Goal: Transaction & Acquisition: Purchase product/service

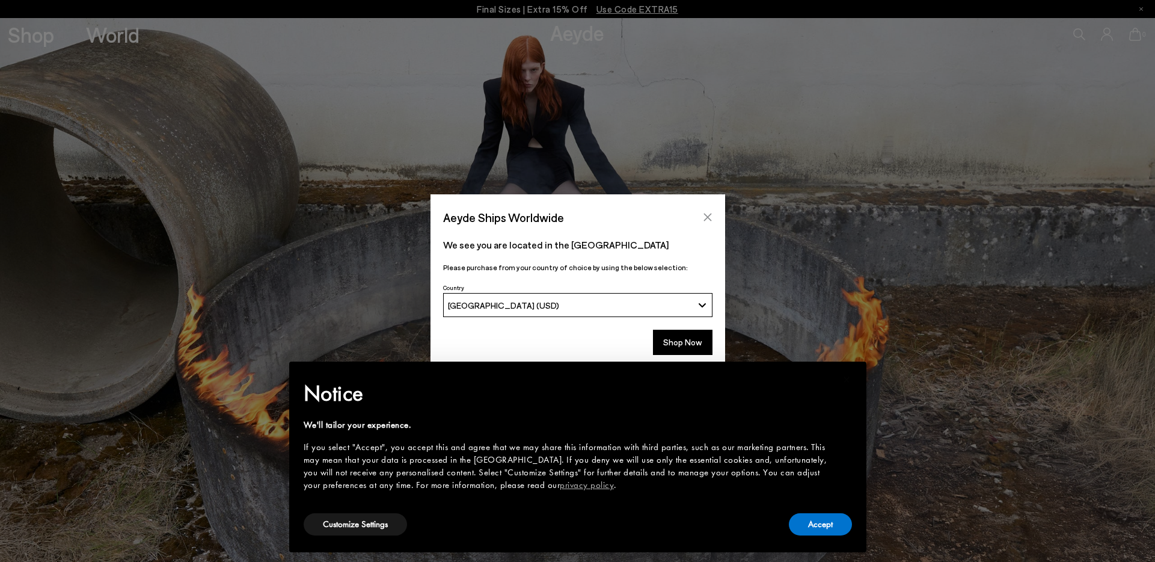
click at [714, 221] on button "Close" at bounding box center [708, 217] width 18 height 18
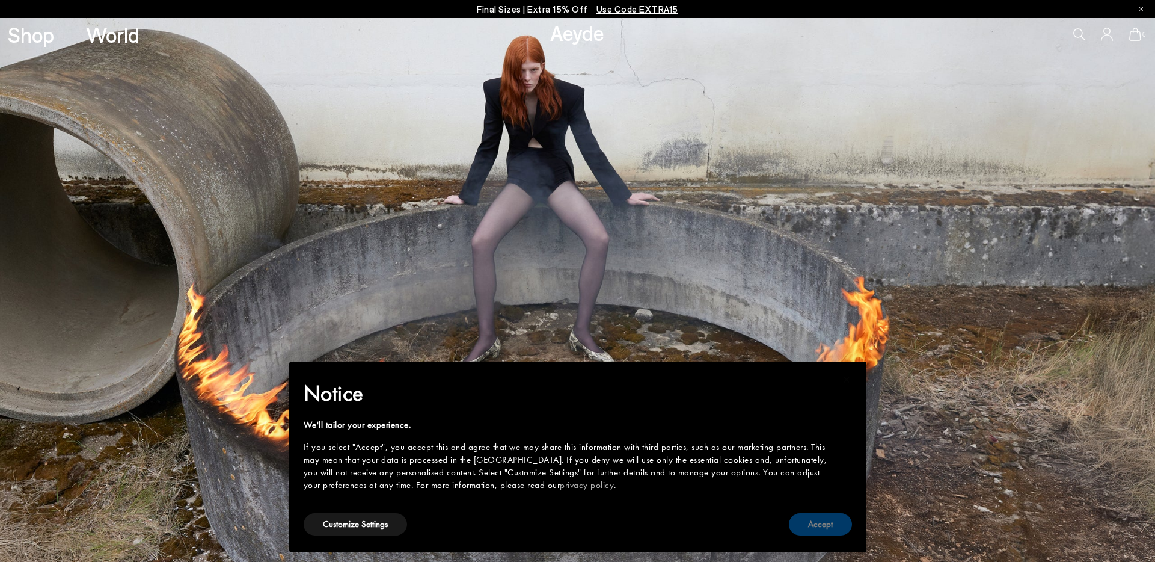
click at [836, 517] on button "Accept" at bounding box center [820, 524] width 63 height 22
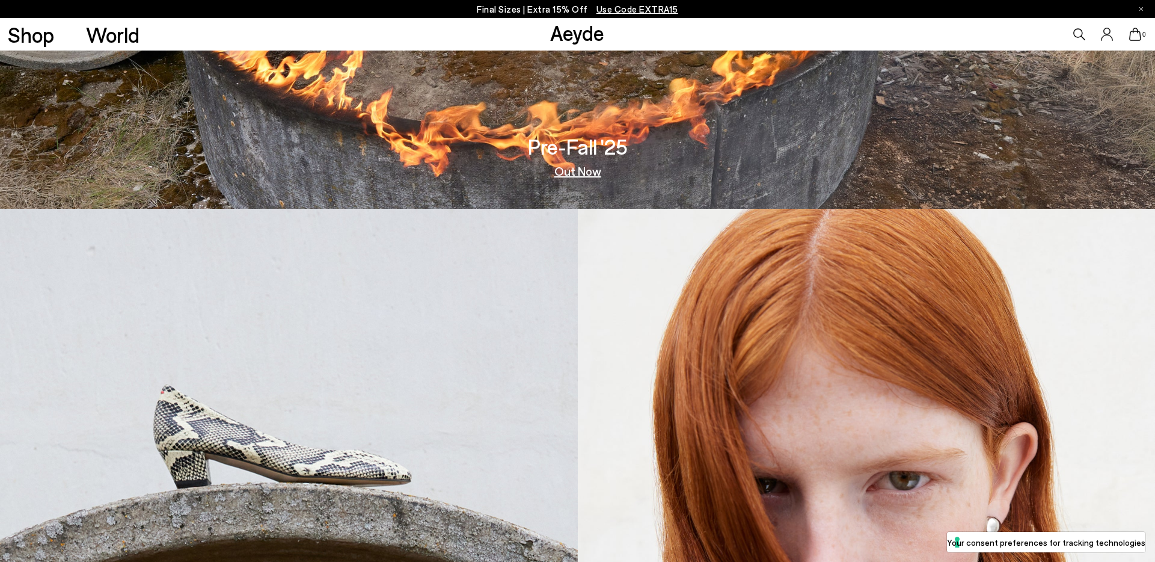
scroll to position [355, 0]
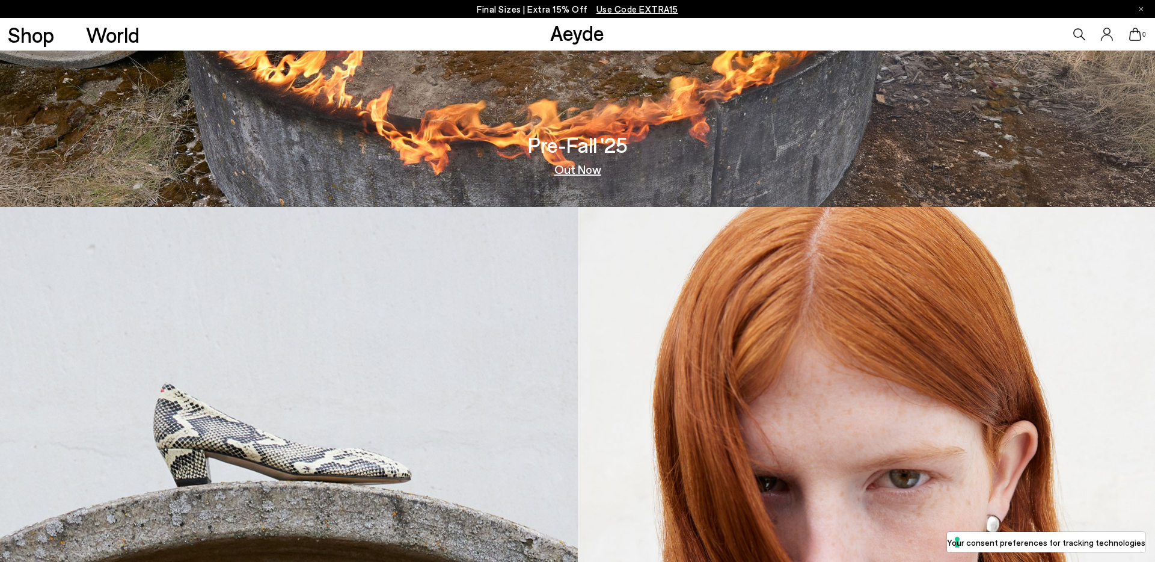
click at [592, 175] on link "Out Now" at bounding box center [577, 169] width 47 height 12
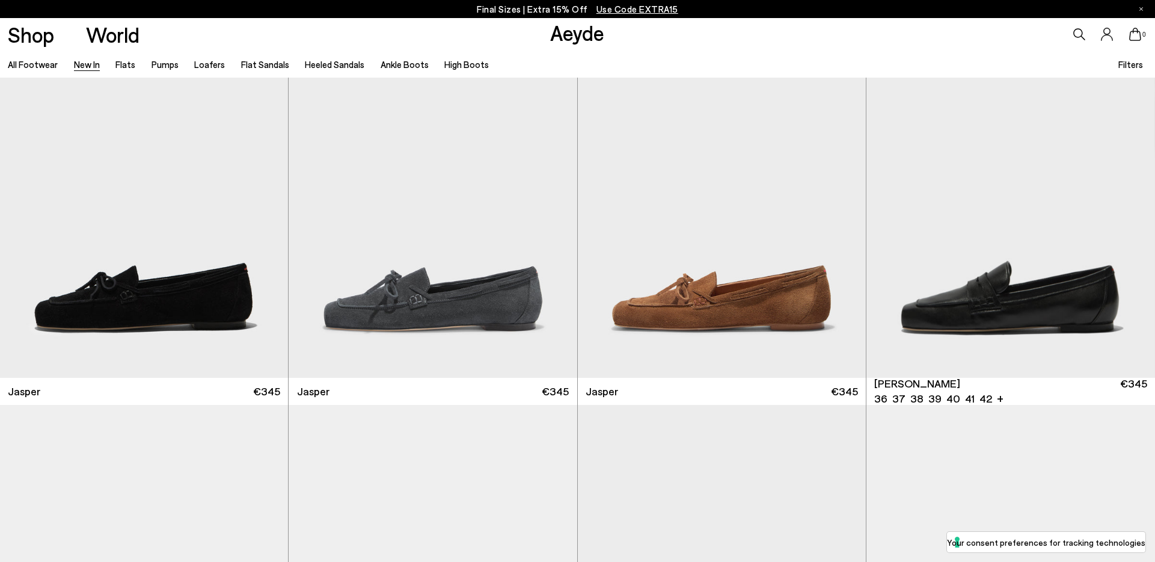
scroll to position [452, 0]
click at [841, 198] on div "Next slide" at bounding box center [842, 201] width 36 height 36
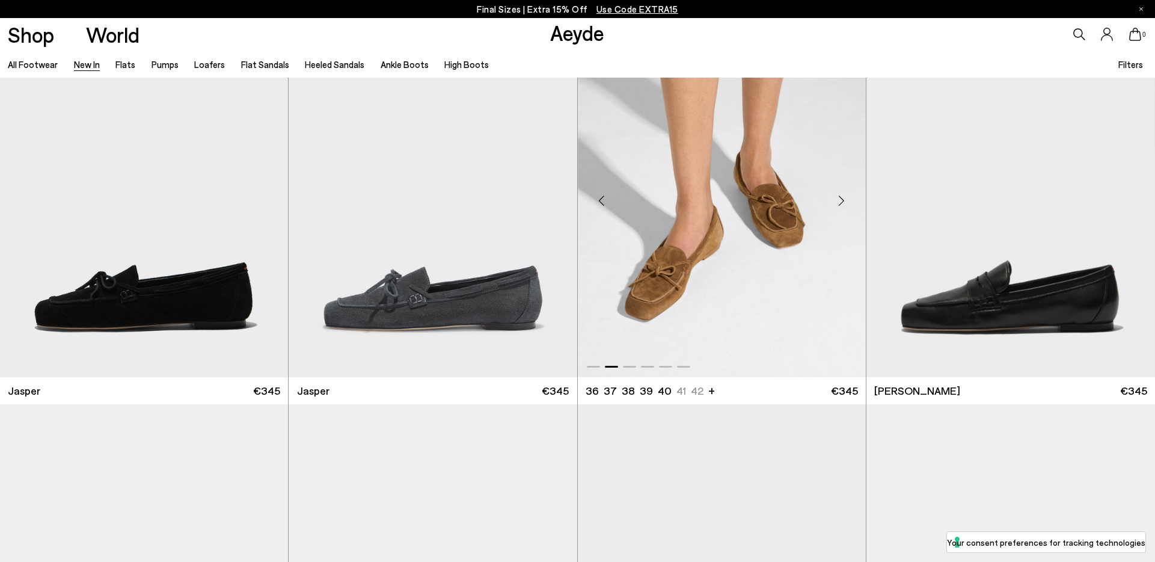
click at [841, 198] on div "Next slide" at bounding box center [842, 201] width 36 height 36
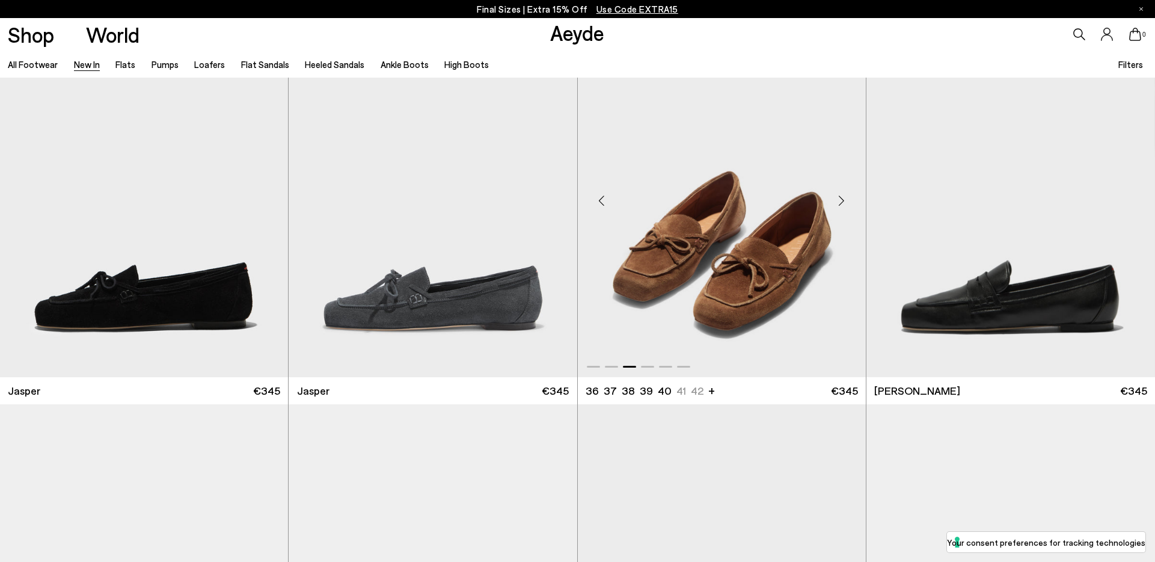
click at [841, 198] on div "Next slide" at bounding box center [842, 201] width 36 height 36
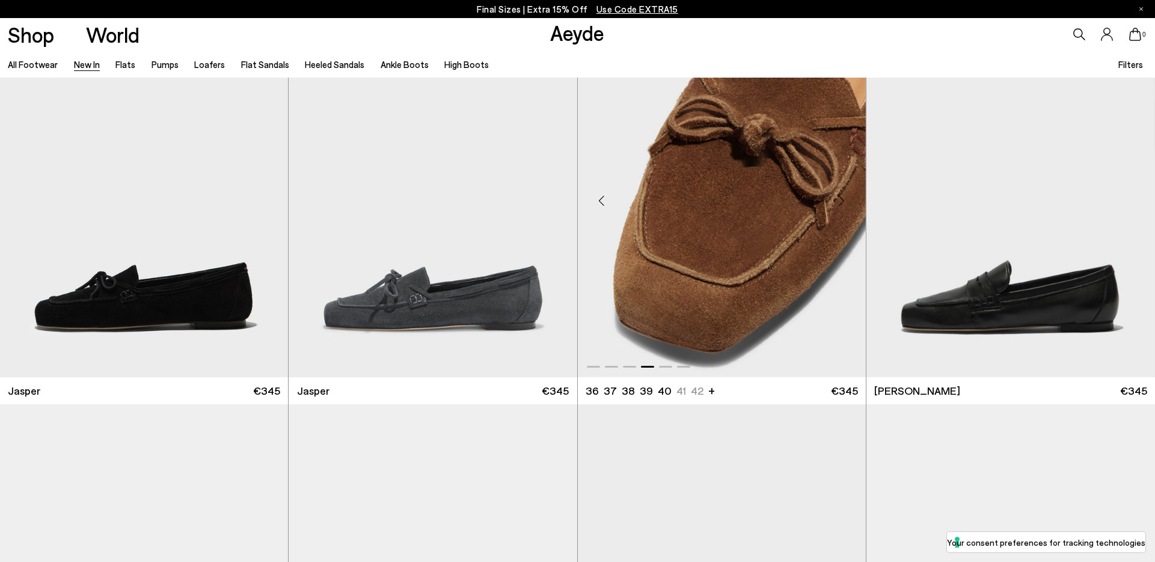
click at [841, 198] on div "Next slide" at bounding box center [842, 201] width 36 height 36
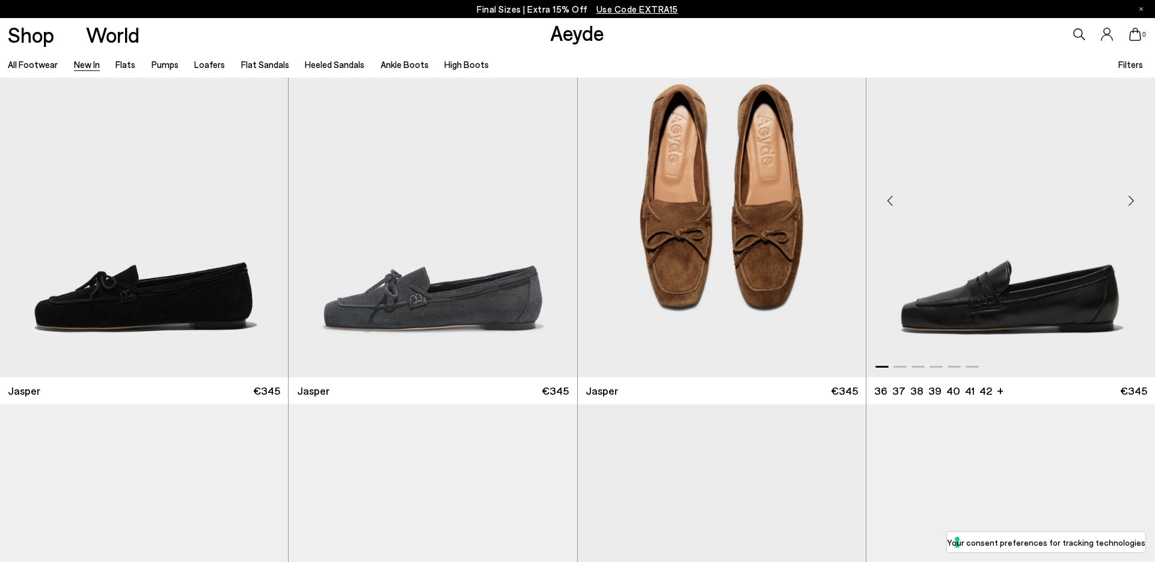
click at [1139, 195] on div "Next slide" at bounding box center [1131, 201] width 36 height 36
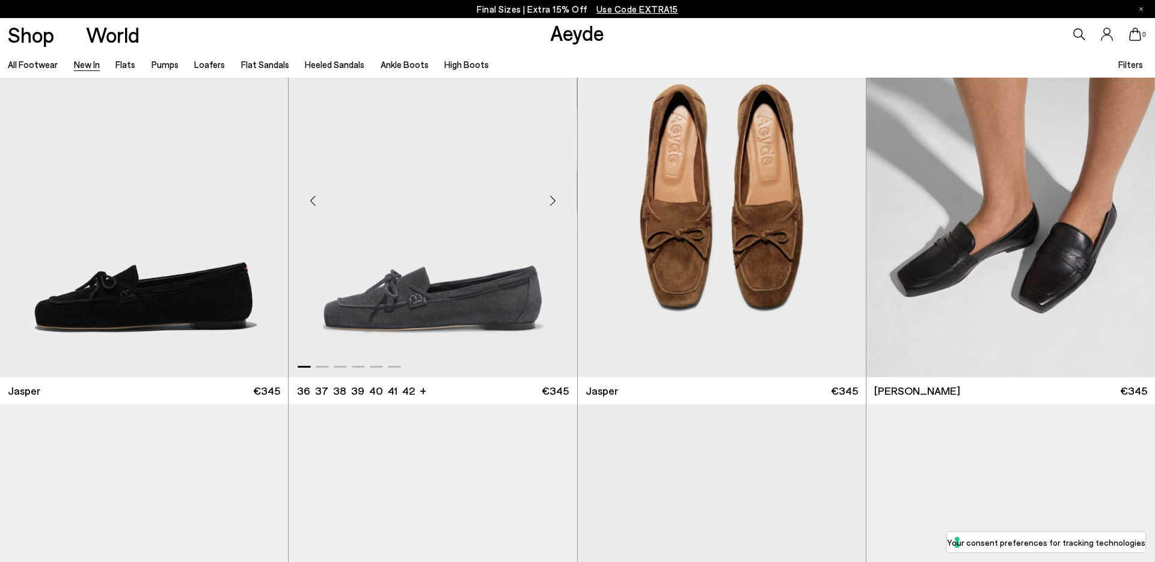
click at [557, 200] on div "Next slide" at bounding box center [553, 201] width 36 height 36
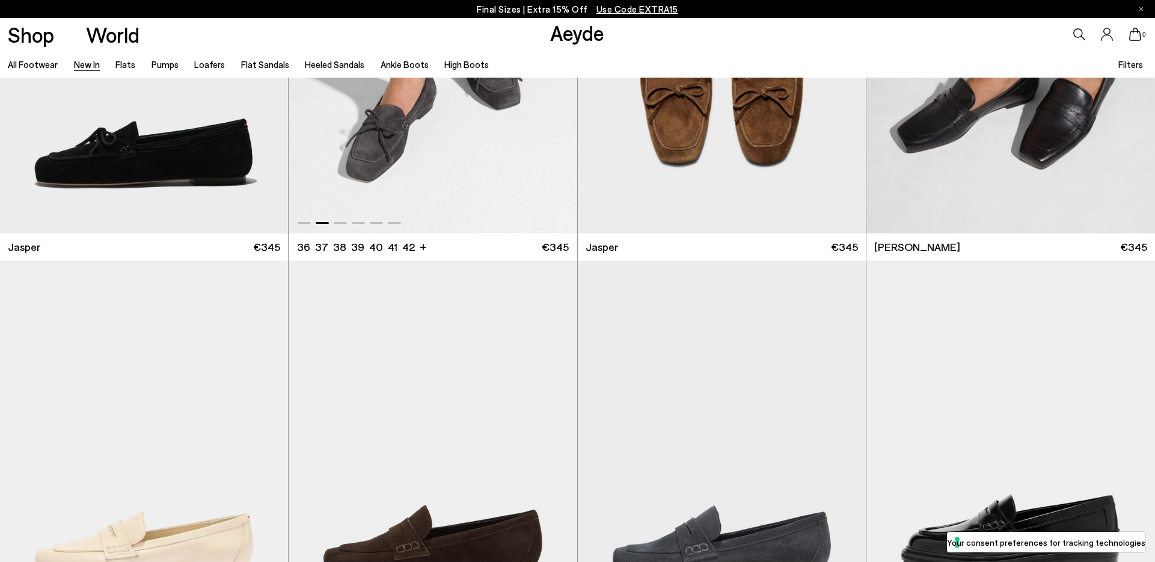
scroll to position [880, 0]
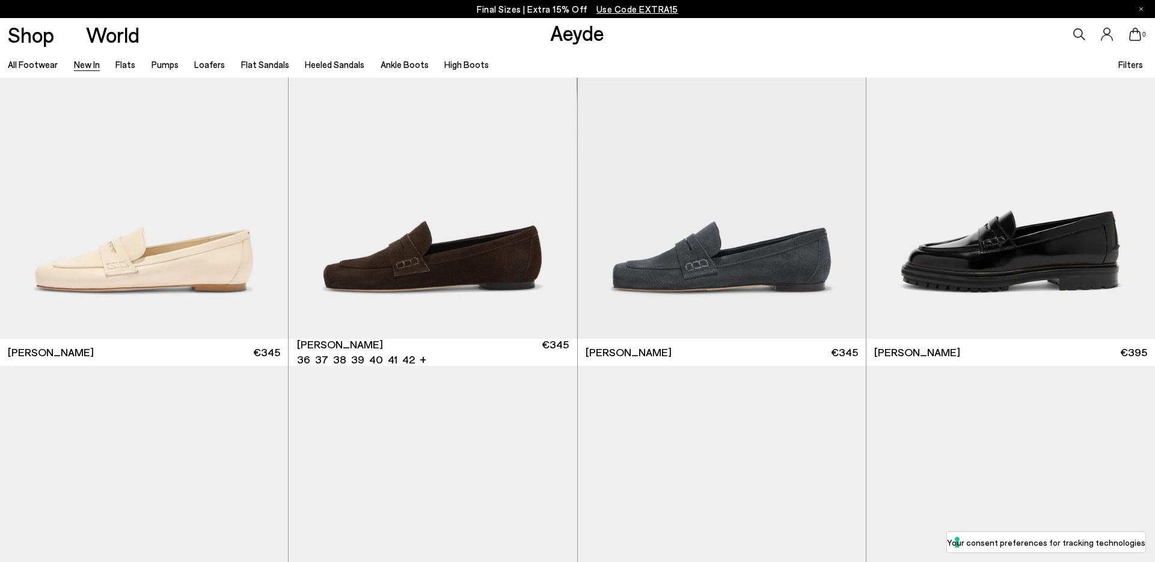
scroll to position [1239, 0]
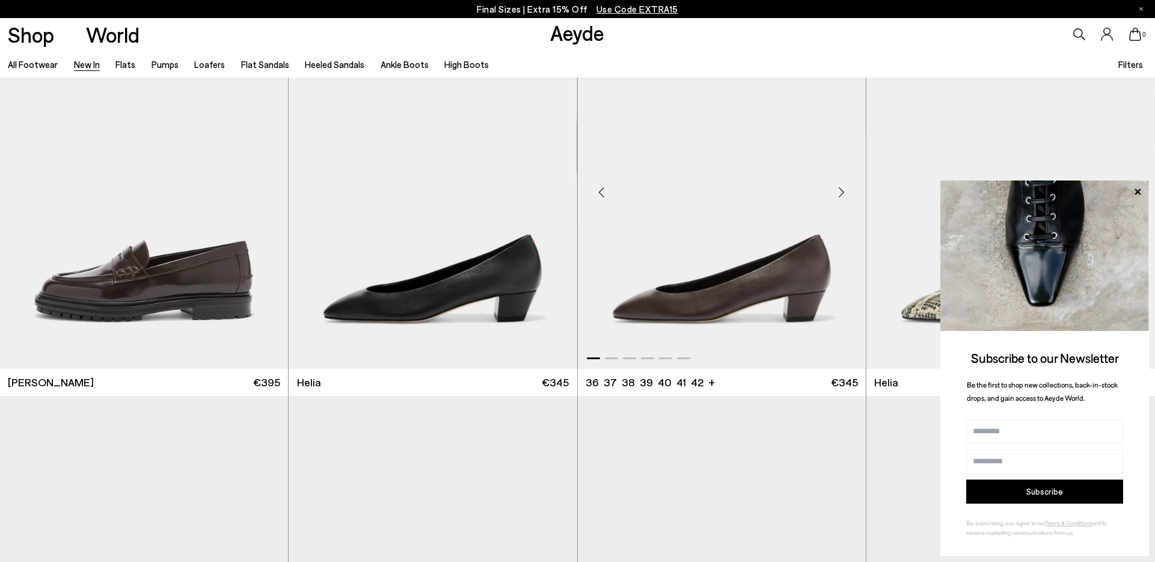
click at [838, 193] on div "Next slide" at bounding box center [842, 192] width 36 height 36
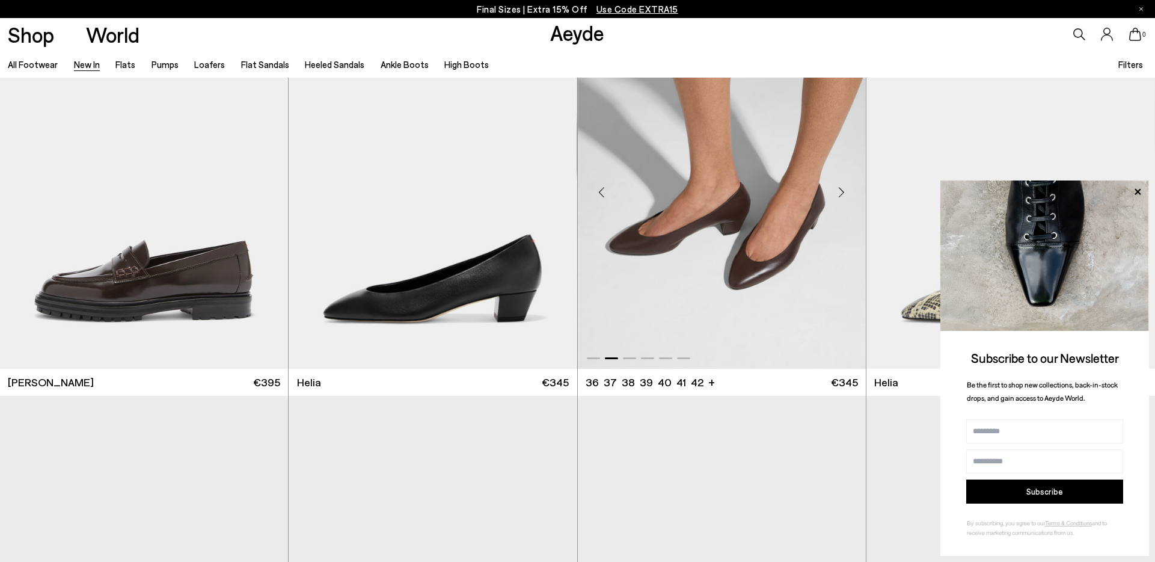
click at [837, 193] on div "Next slide" at bounding box center [842, 192] width 36 height 36
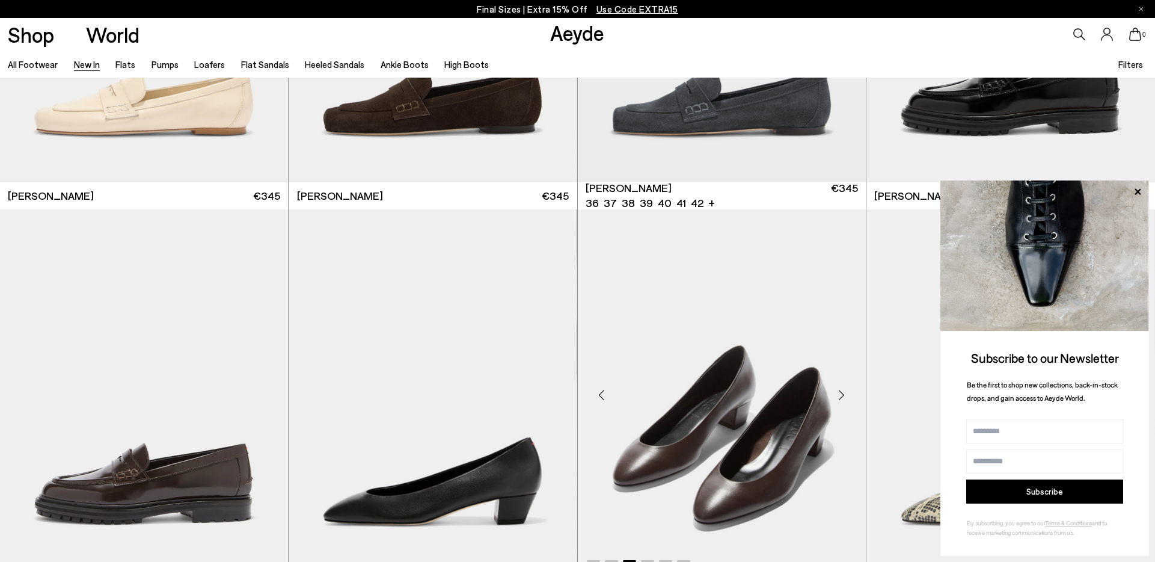
scroll to position [1043, 0]
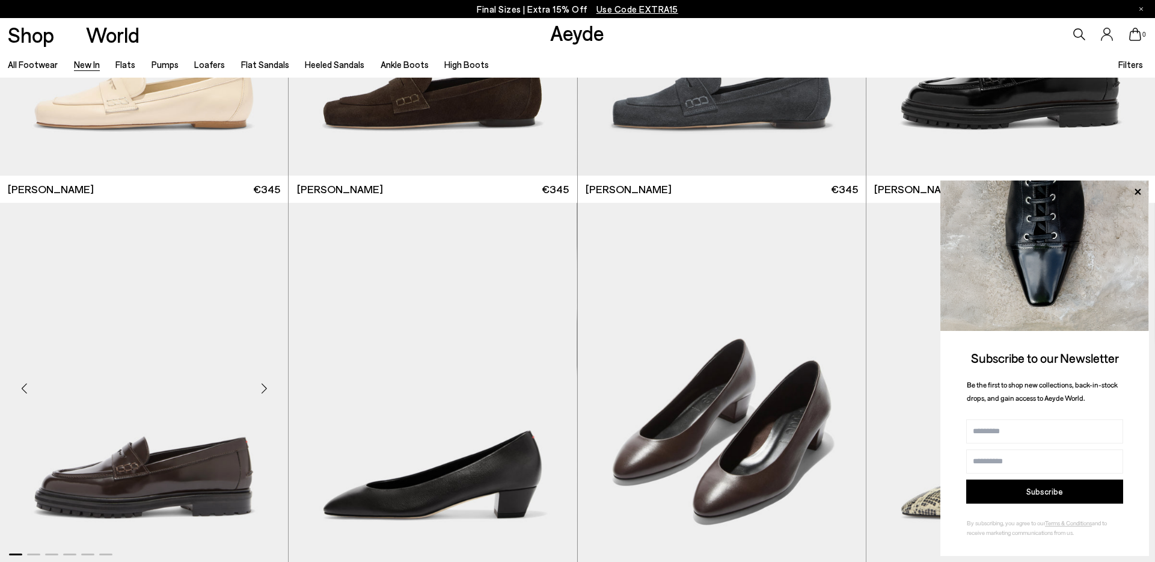
click at [271, 395] on div "Next slide" at bounding box center [264, 388] width 36 height 36
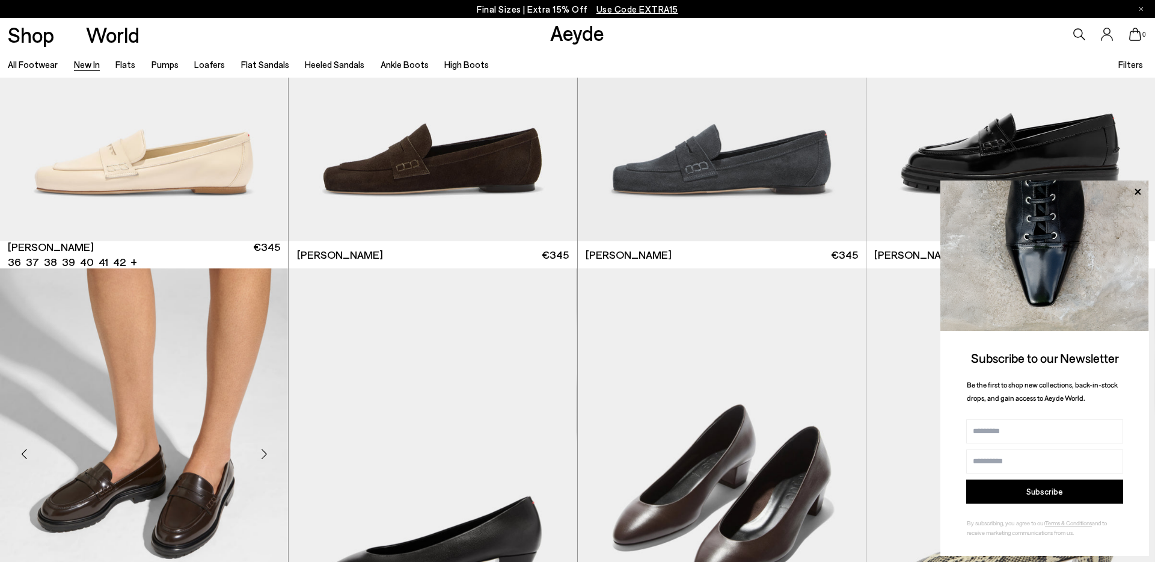
scroll to position [1776, 0]
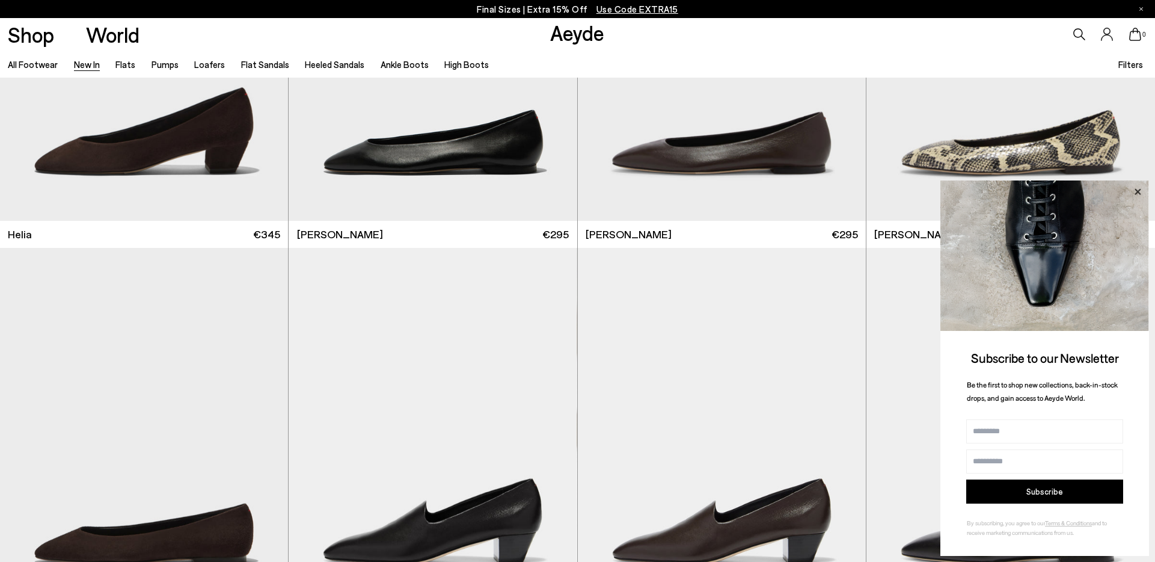
click at [1135, 199] on icon at bounding box center [1138, 192] width 16 height 16
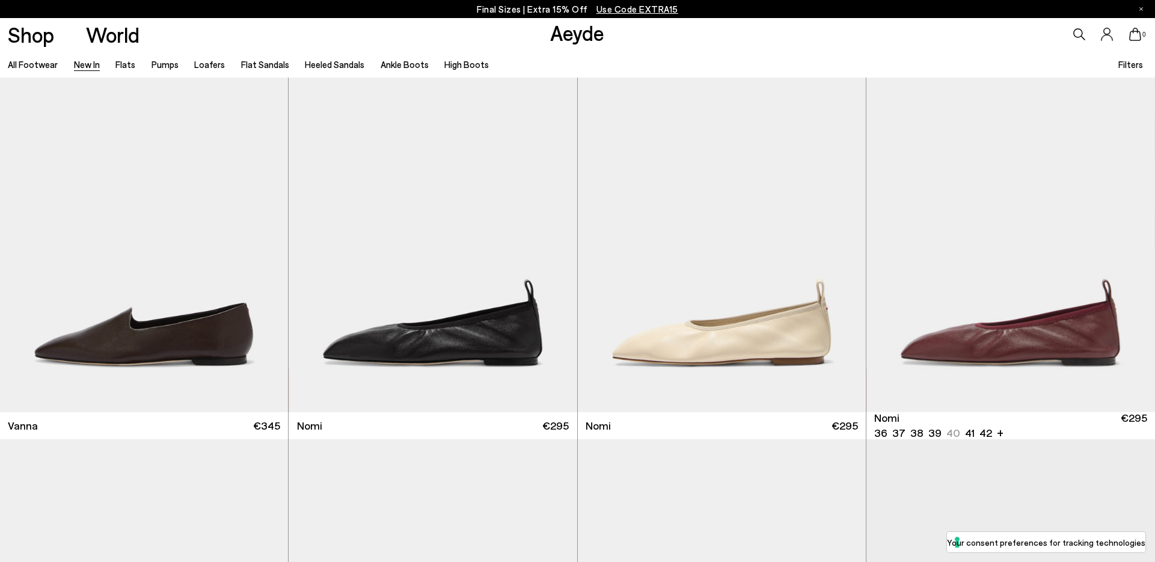
scroll to position [2380, 0]
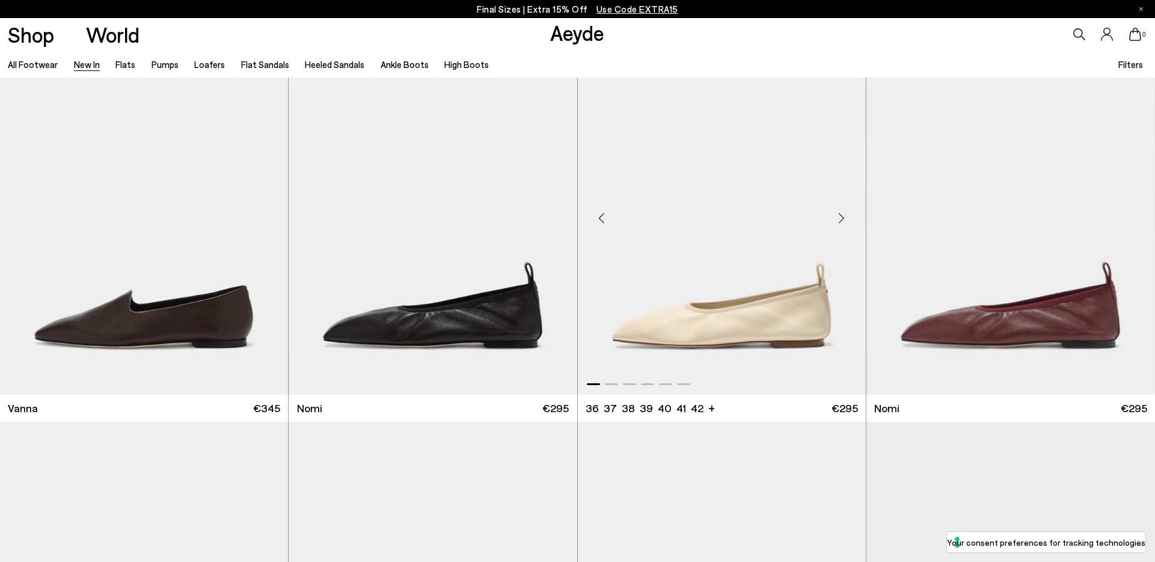
click at [838, 219] on div "Next slide" at bounding box center [842, 218] width 36 height 36
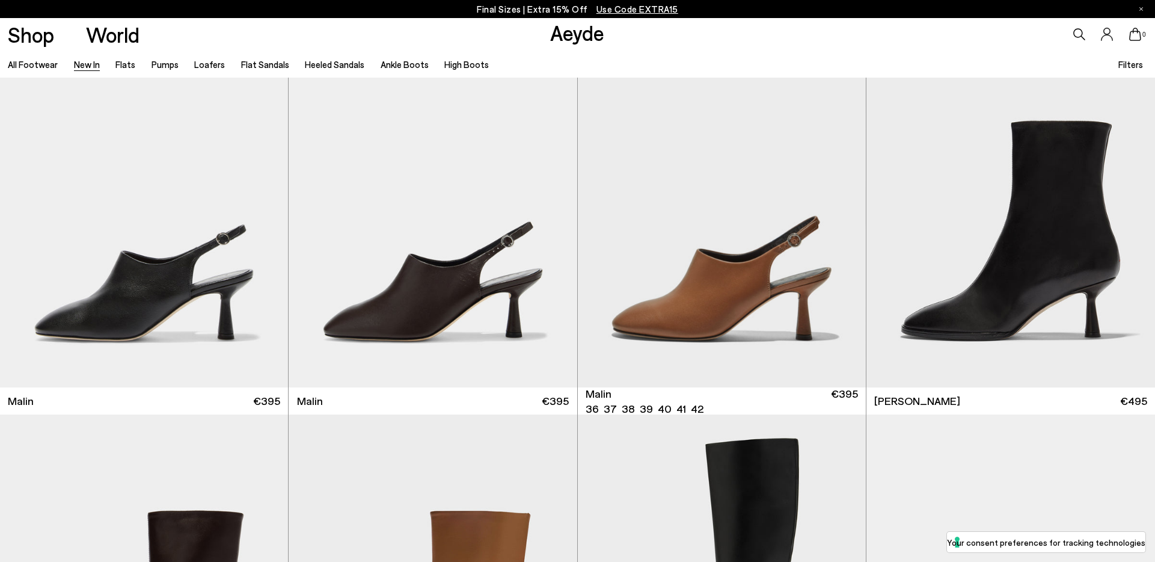
scroll to position [4017, 0]
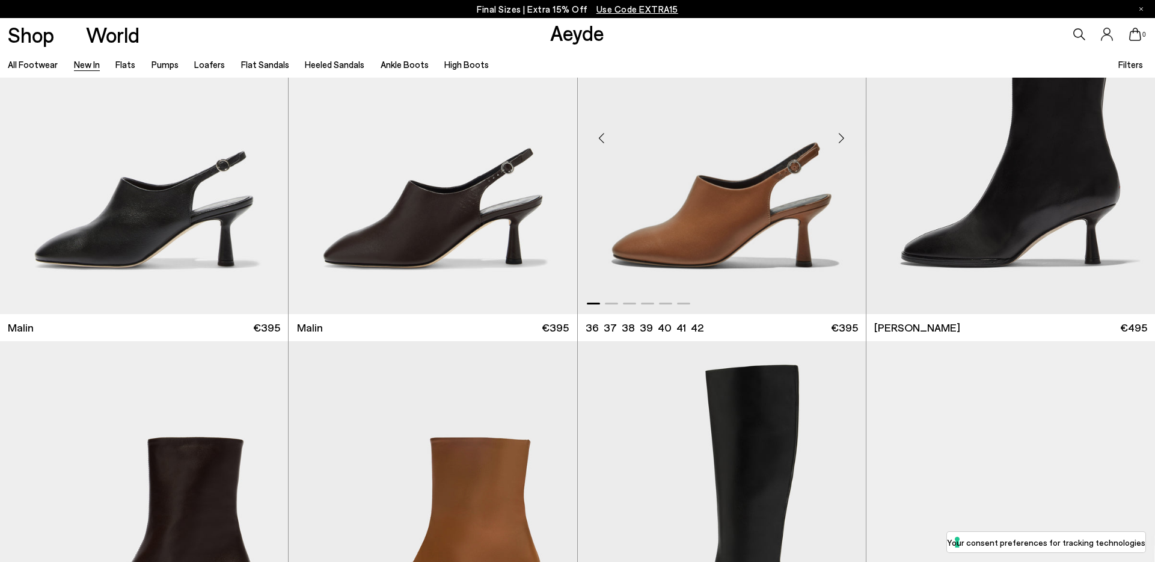
click at [844, 135] on div "Next slide" at bounding box center [842, 138] width 36 height 36
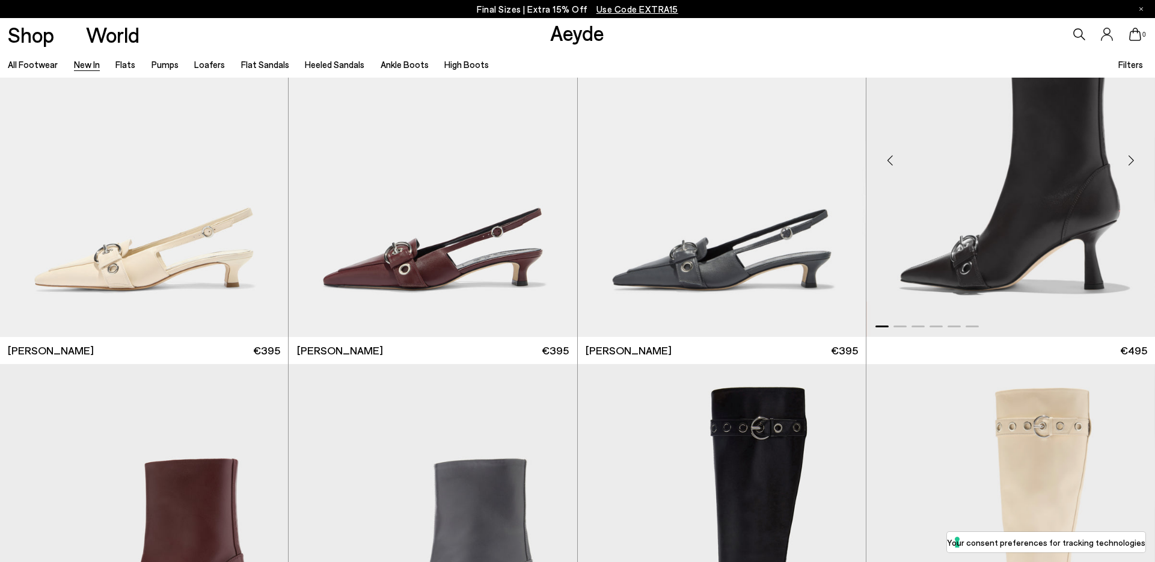
scroll to position [4750, 0]
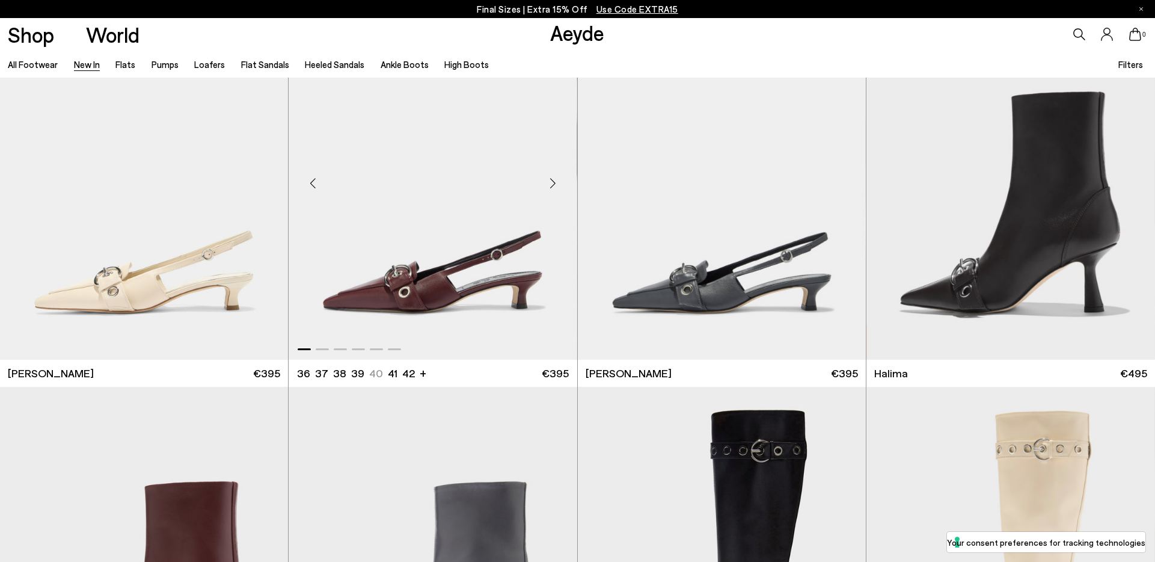
click at [562, 173] on div "Next slide" at bounding box center [553, 183] width 36 height 36
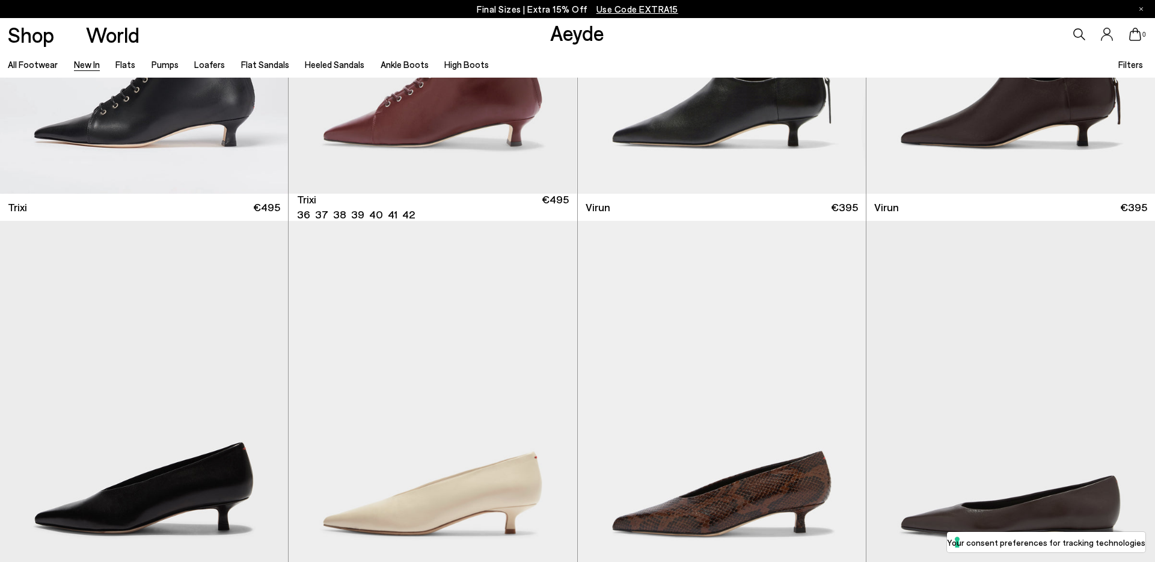
scroll to position [5522, 0]
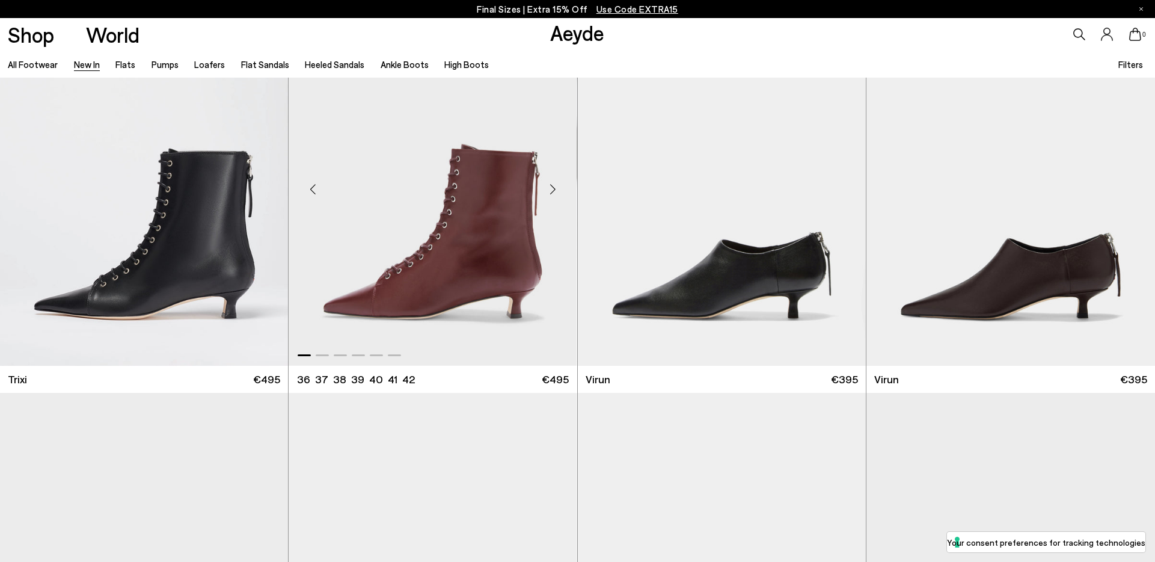
click at [556, 179] on div "Next slide" at bounding box center [553, 189] width 36 height 36
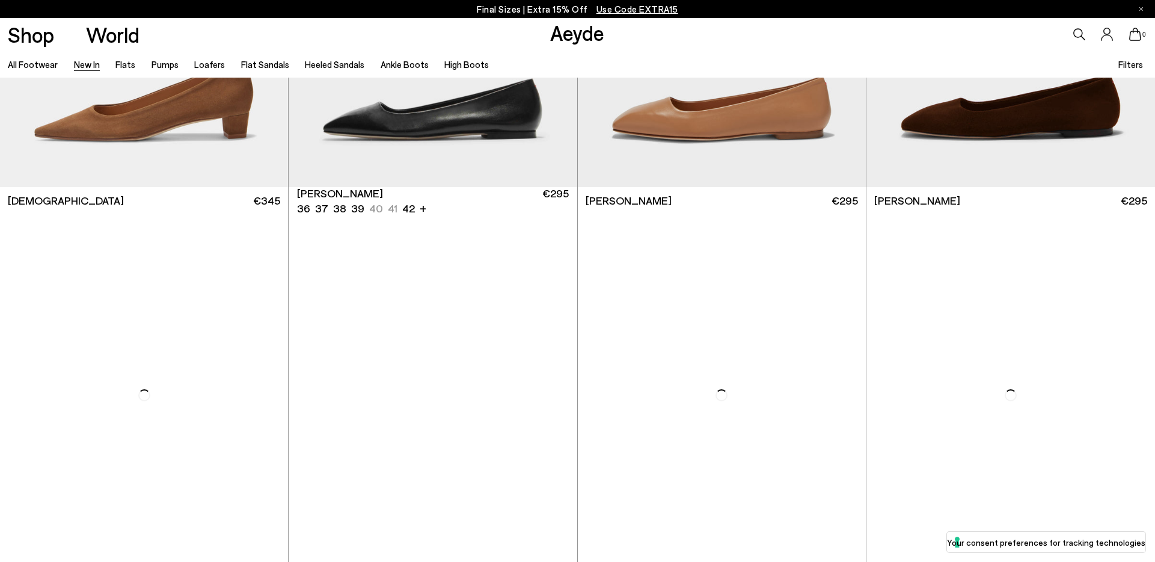
scroll to position [6816, 0]
